Goal: Task Accomplishment & Management: Manage account settings

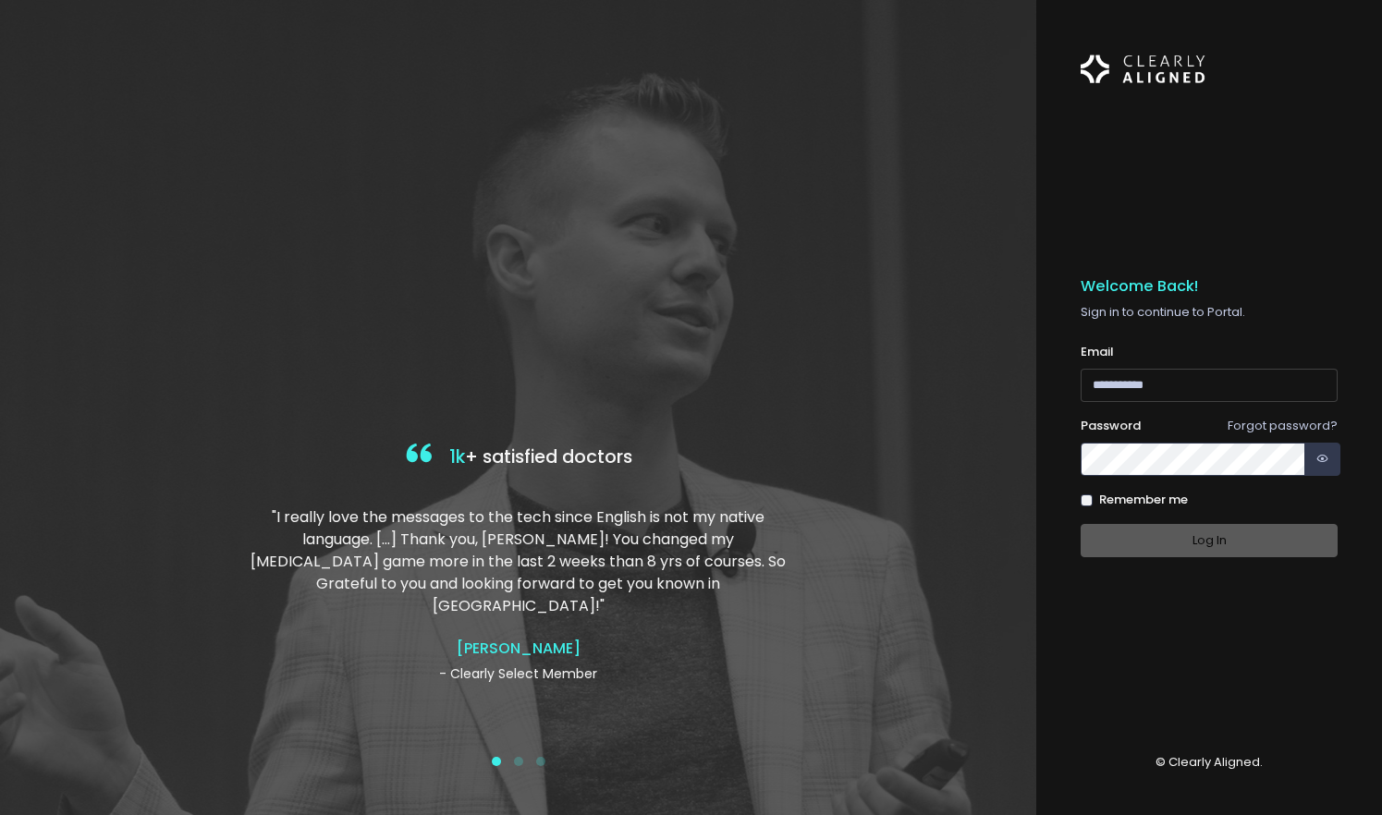
type input "**********"
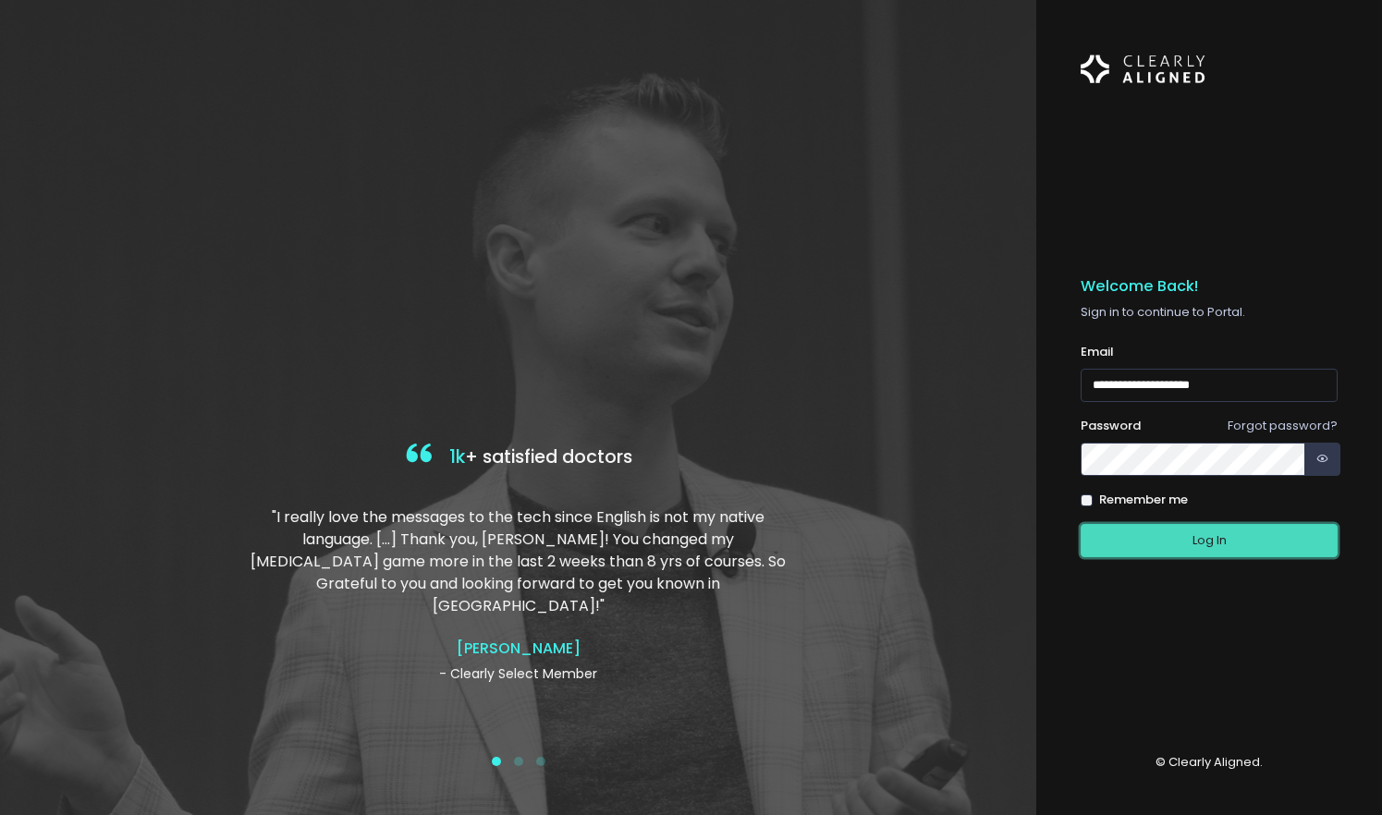
click at [1140, 546] on button "Log In" at bounding box center [1208, 541] width 257 height 34
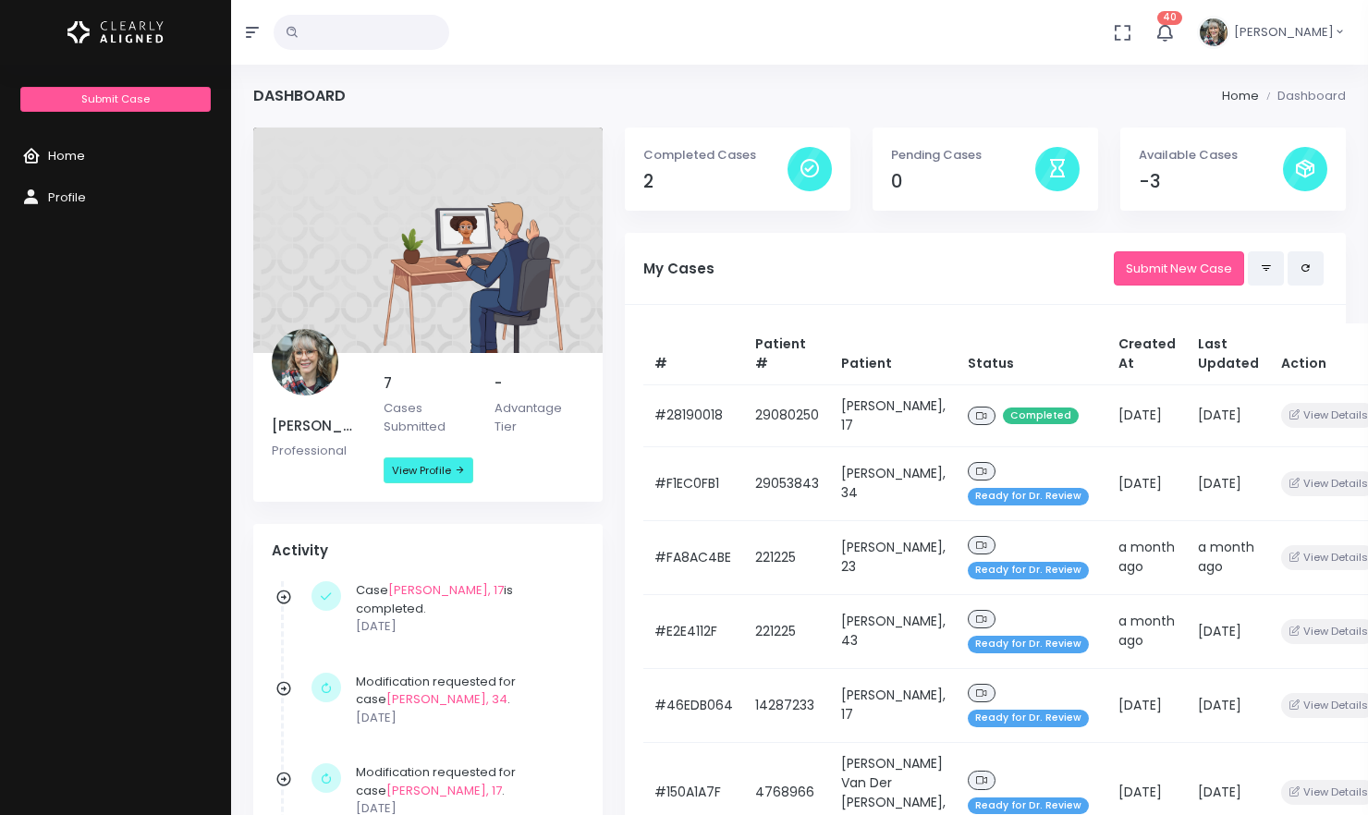
click at [47, 151] on icon "scrollable content" at bounding box center [35, 156] width 26 height 23
click at [66, 158] on span "Home" at bounding box center [66, 156] width 37 height 18
click at [1316, 93] on li "Dashboard" at bounding box center [1302, 96] width 87 height 18
click at [1157, 23] on span "40" at bounding box center [1169, 18] width 25 height 14
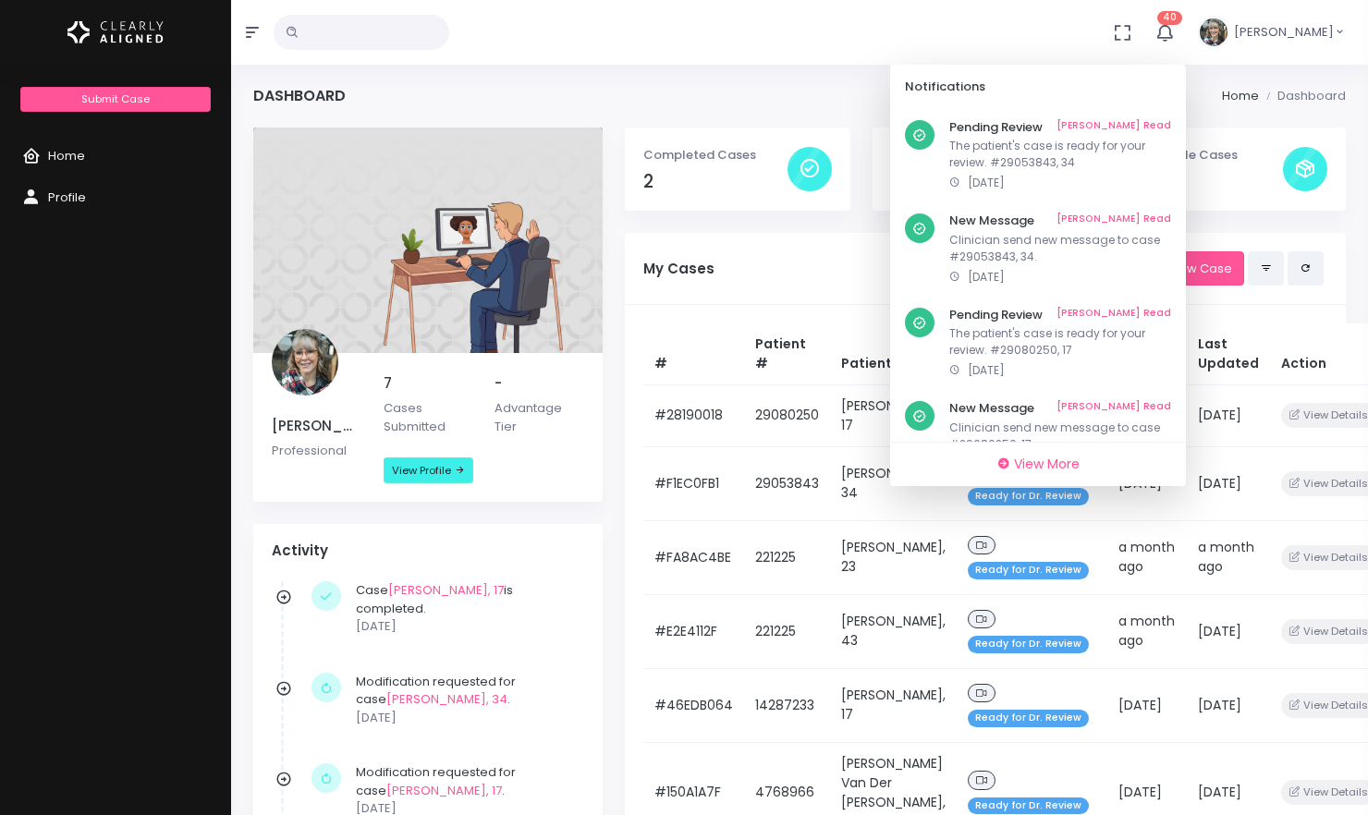
click at [638, 19] on div "No data found, change terms and search again... 40 Notifications Pending Review…" at bounding box center [684, 32] width 1368 height 65
